Goal: Task Accomplishment & Management: Use online tool/utility

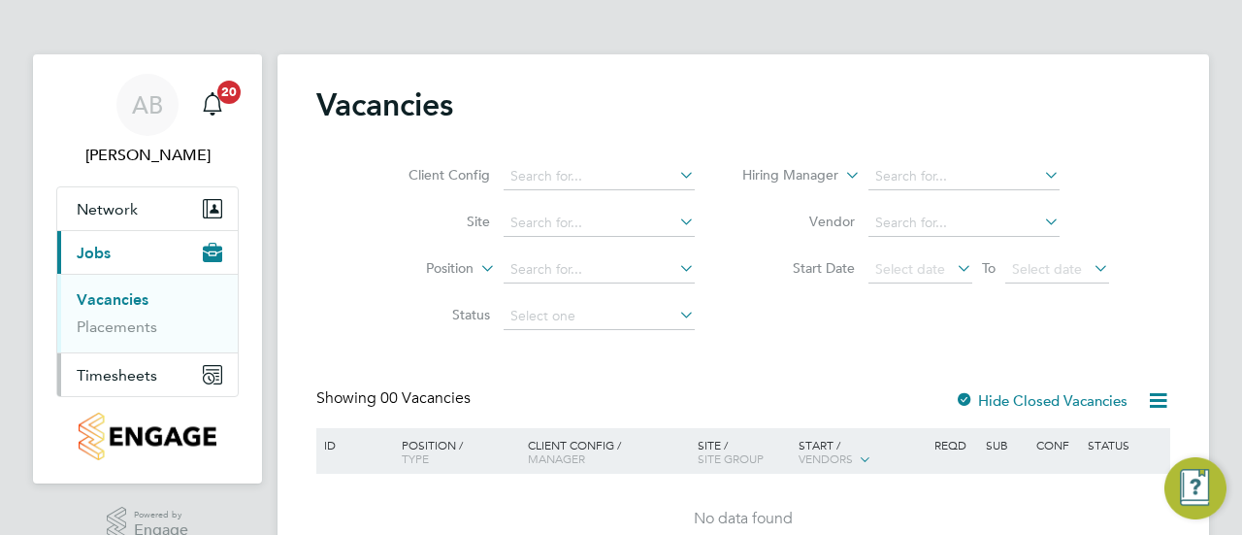
click at [145, 376] on span "Timesheets" at bounding box center [117, 375] width 81 height 18
click at [129, 372] on span "Timesheets" at bounding box center [117, 375] width 81 height 18
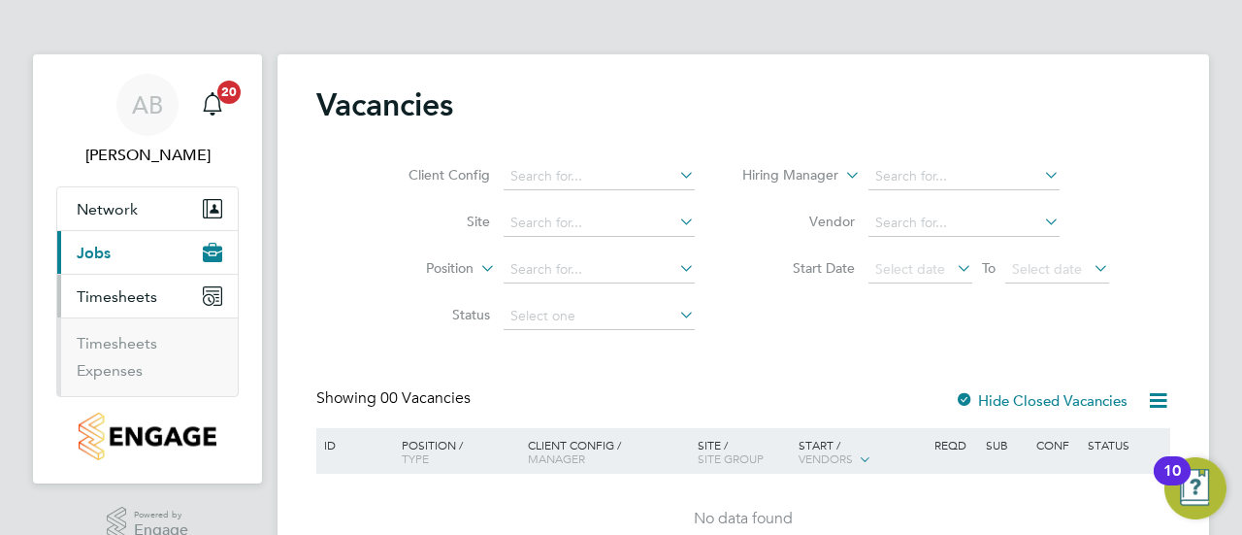
click at [135, 329] on ul "Timesheets Expenses" at bounding box center [147, 356] width 181 height 79
click at [138, 346] on link "Timesheets" at bounding box center [117, 343] width 81 height 18
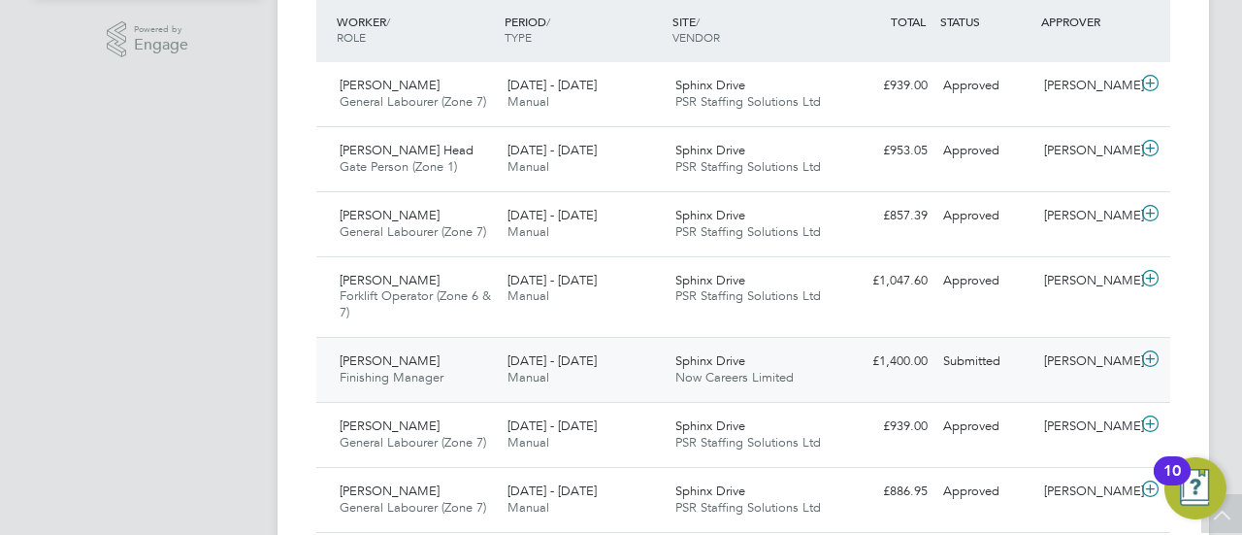
click at [1149, 354] on icon at bounding box center [1150, 359] width 24 height 16
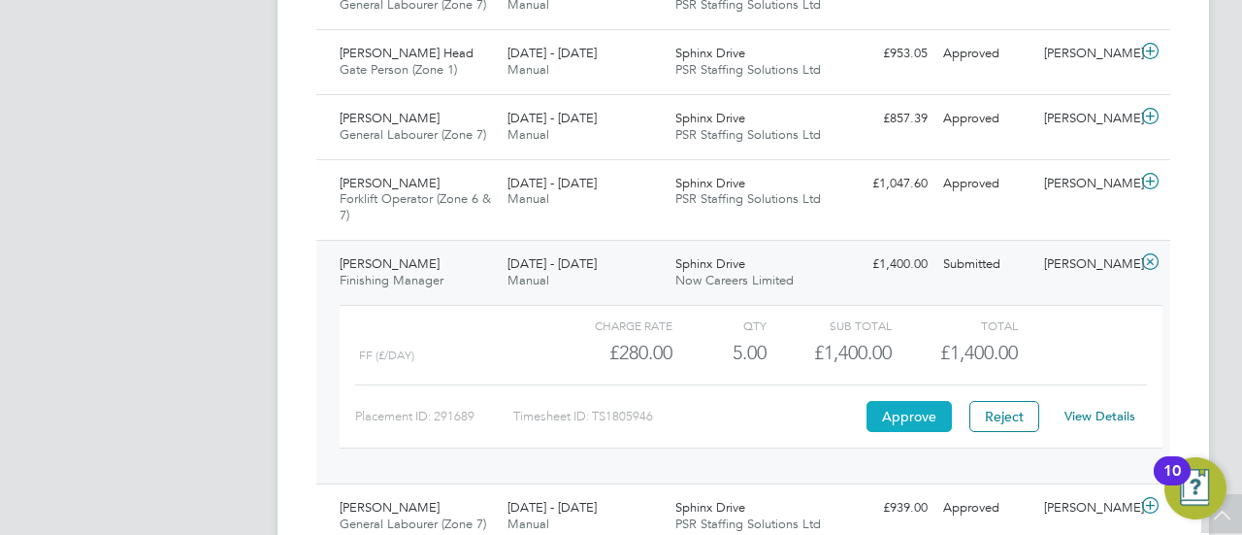
click at [914, 405] on button "Approve" at bounding box center [909, 416] width 85 height 31
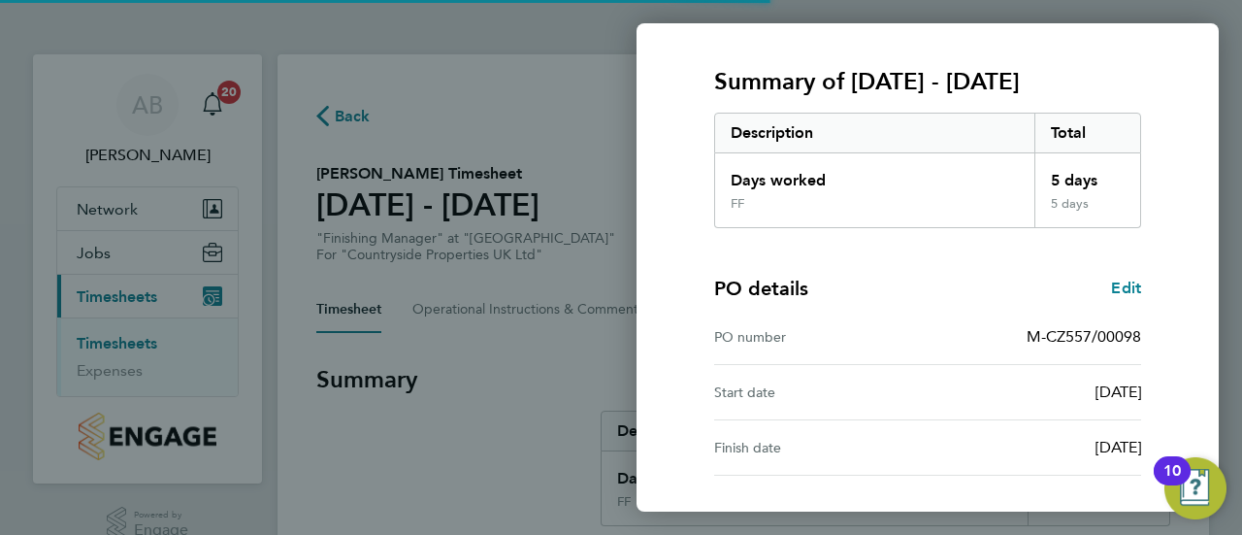
scroll to position [388, 0]
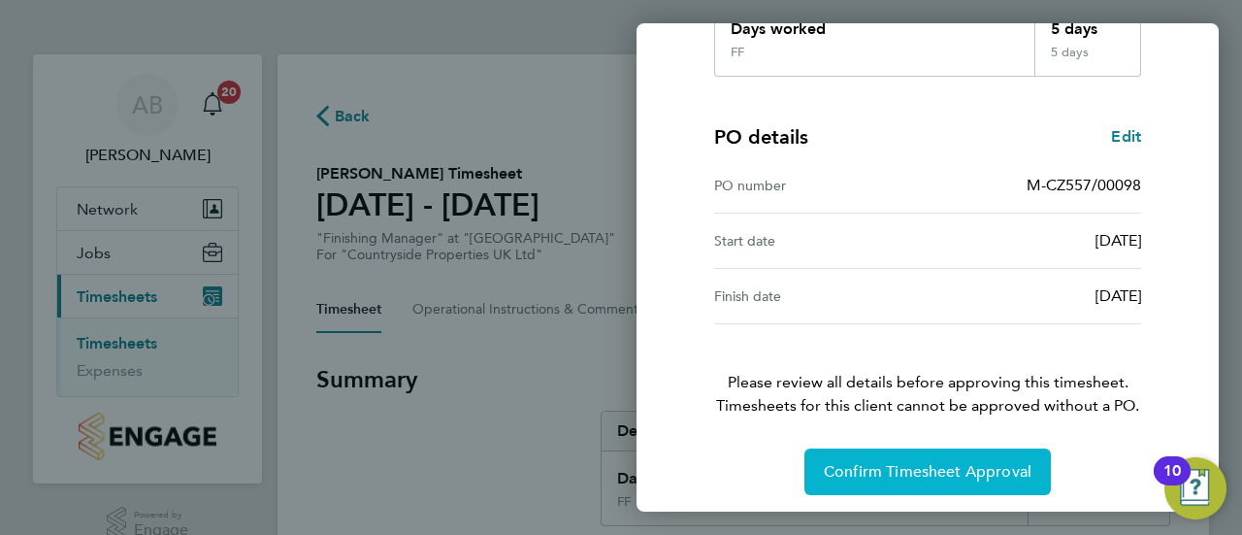
click at [929, 470] on span "Confirm Timesheet Approval" at bounding box center [928, 471] width 208 height 19
